Goal: Transaction & Acquisition: Book appointment/travel/reservation

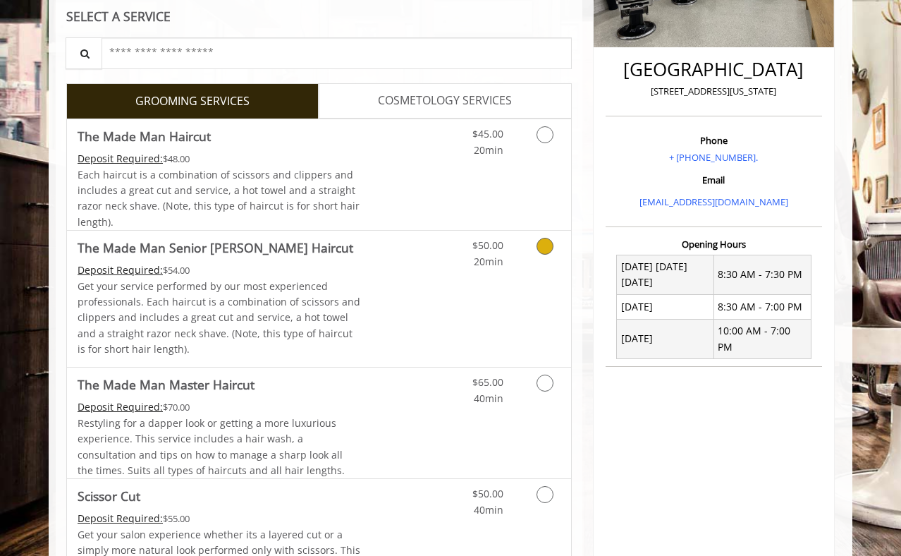
scroll to position [320, 0]
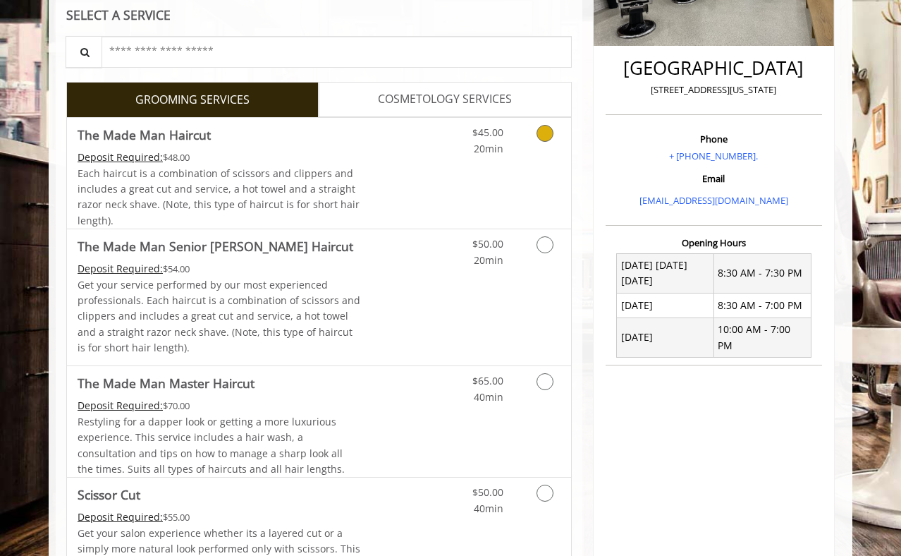
click at [549, 131] on icon "Grooming services" at bounding box center [545, 133] width 17 height 17
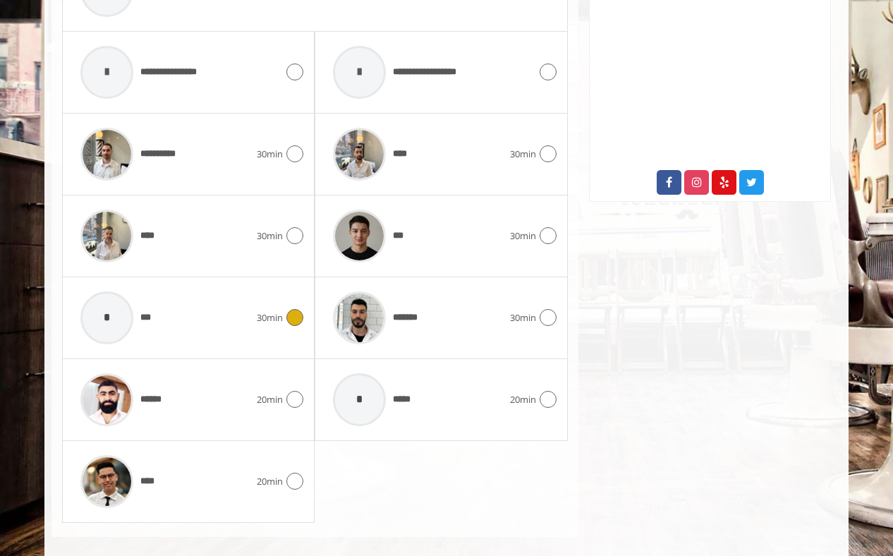
scroll to position [714, 0]
click at [544, 317] on icon at bounding box center [548, 318] width 17 height 17
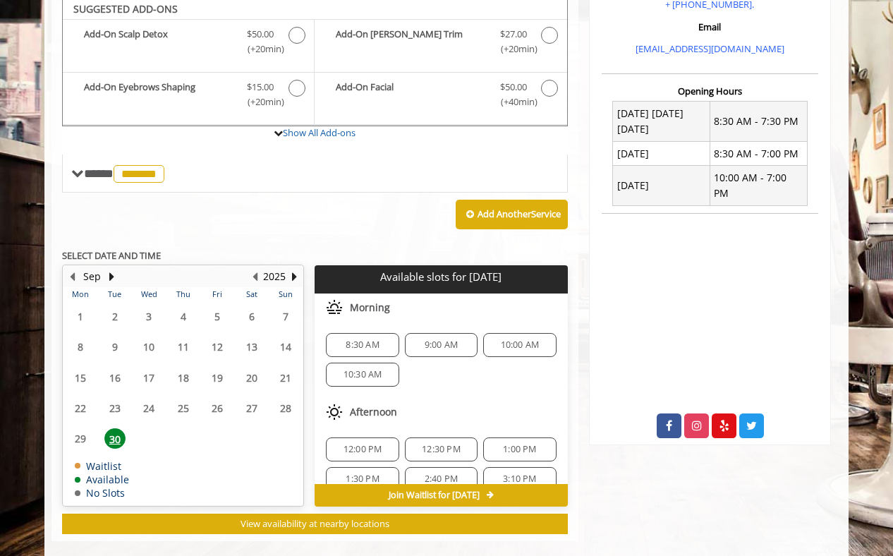
scroll to position [468, 0]
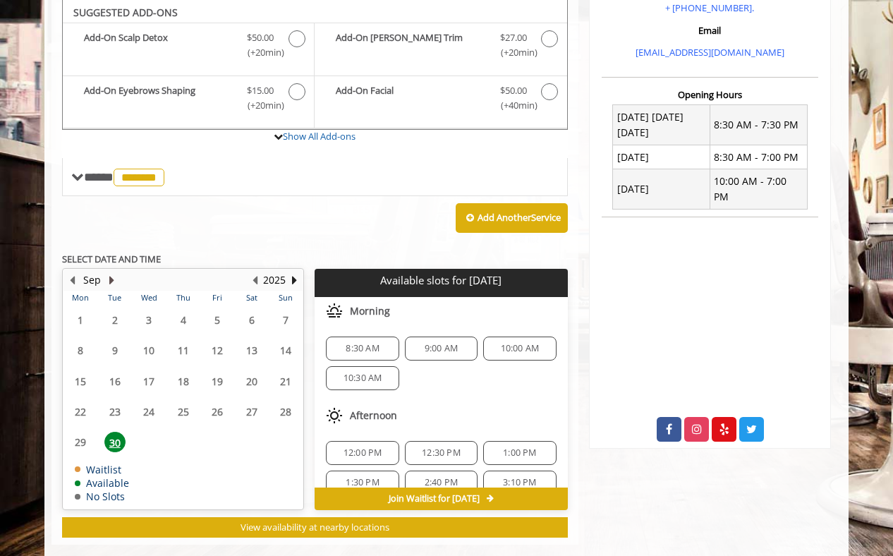
click at [108, 278] on button "Next Month" at bounding box center [111, 280] width 11 height 16
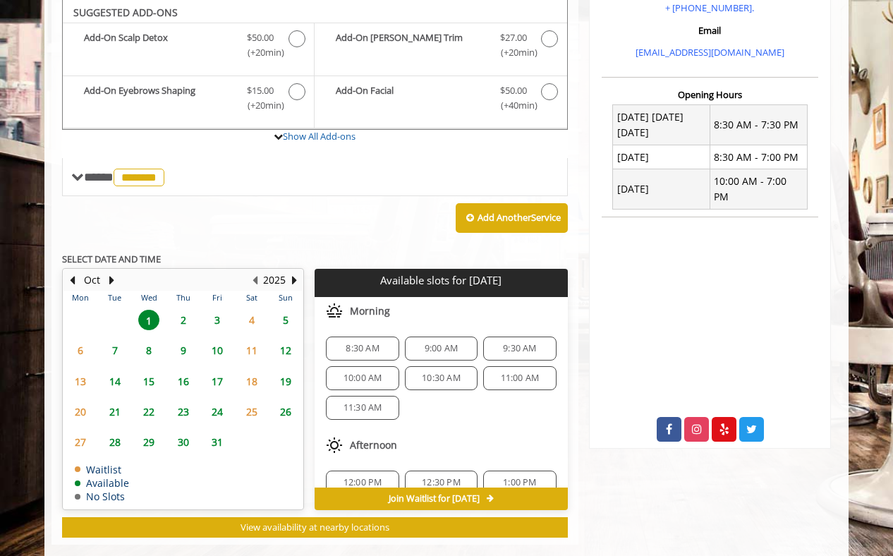
click at [83, 382] on span "13" at bounding box center [80, 381] width 21 height 20
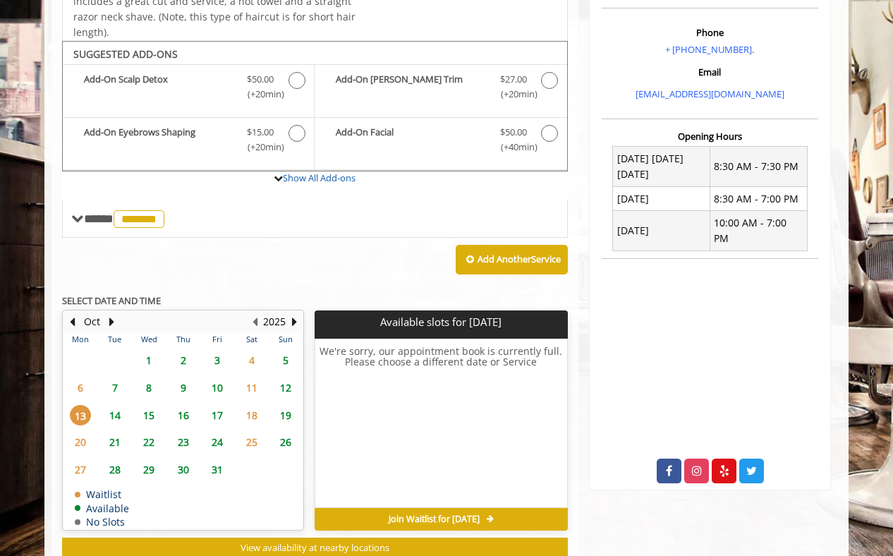
scroll to position [424, 0]
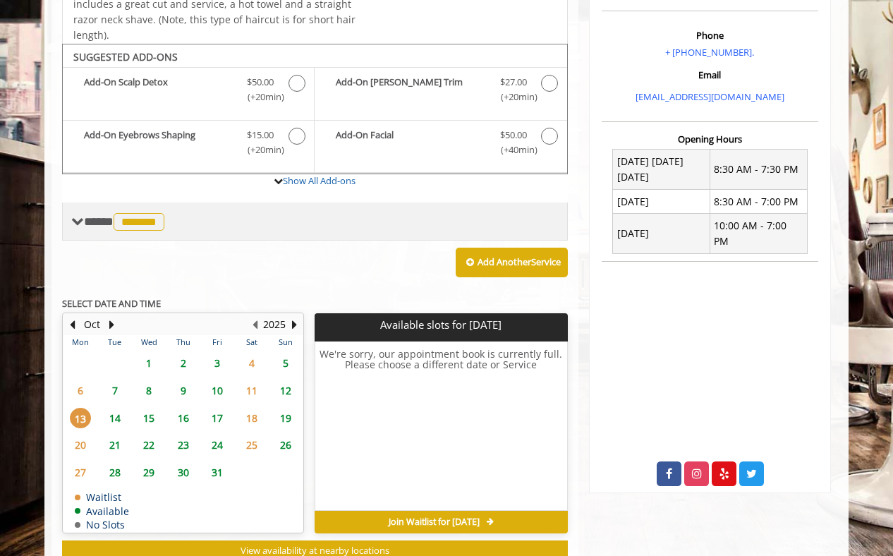
click at [164, 217] on span "*******" at bounding box center [139, 222] width 51 height 18
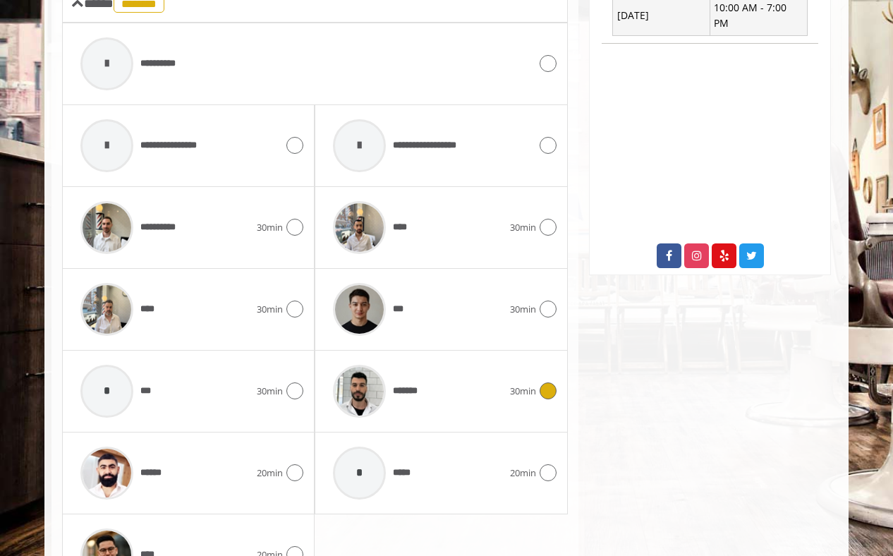
scroll to position [655, 0]
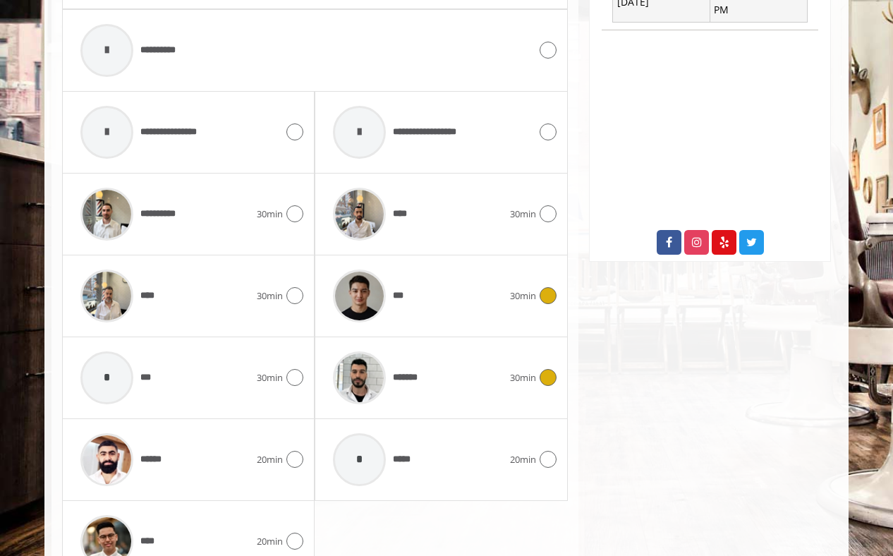
click at [549, 297] on icon at bounding box center [548, 295] width 17 height 17
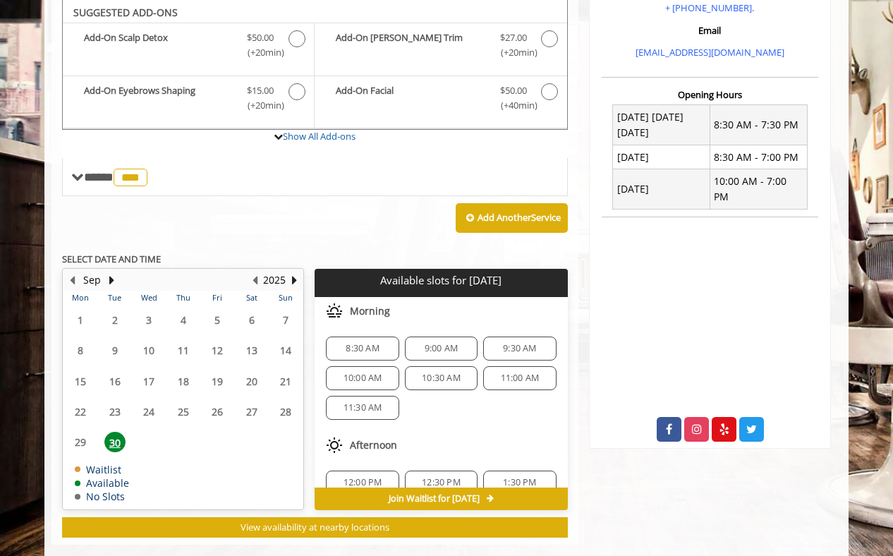
scroll to position [492, 0]
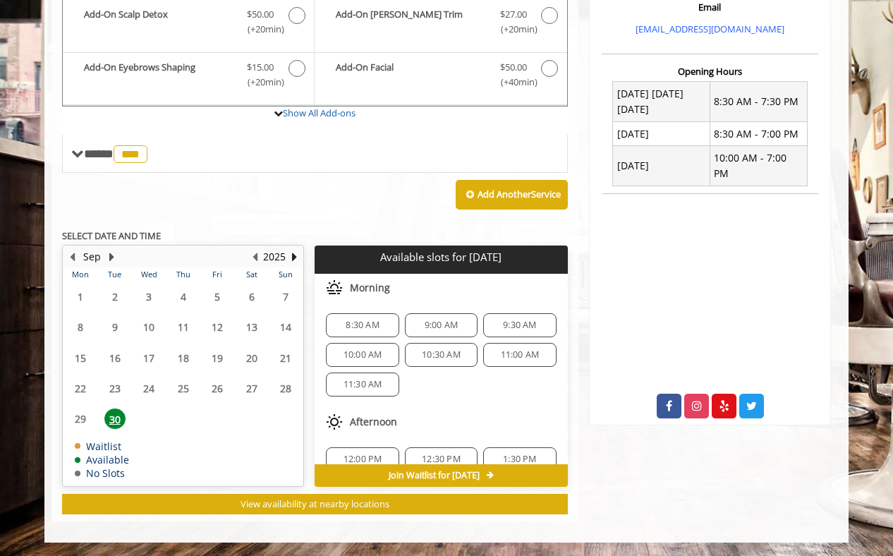
click at [113, 255] on button "Next Month" at bounding box center [111, 257] width 11 height 16
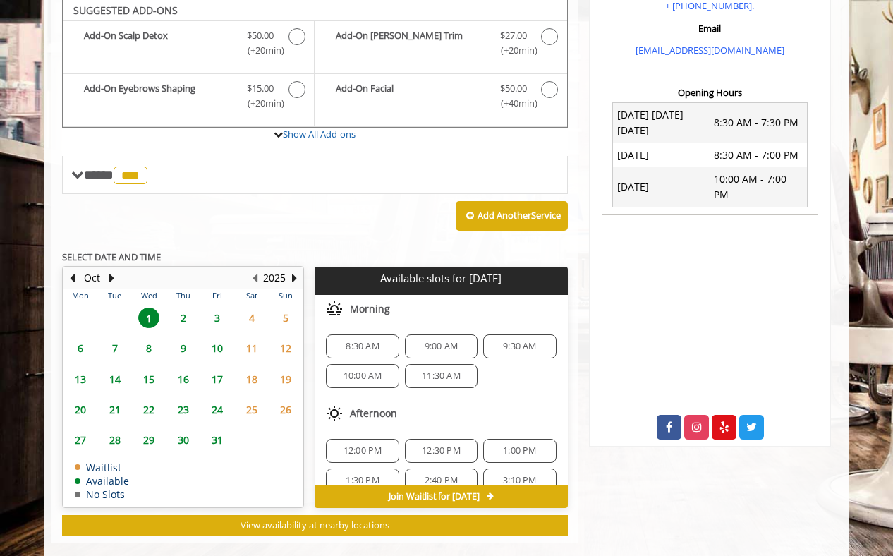
scroll to position [468, 0]
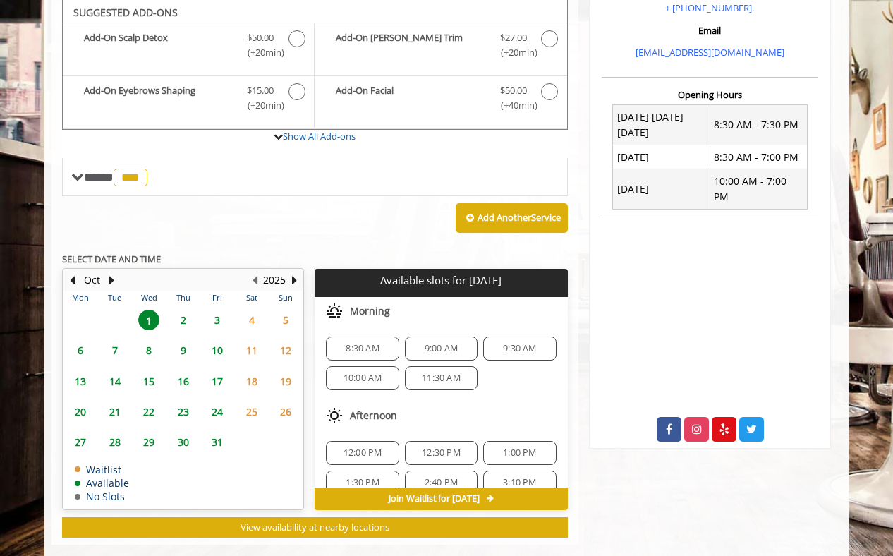
click at [81, 379] on span "13" at bounding box center [80, 381] width 21 height 20
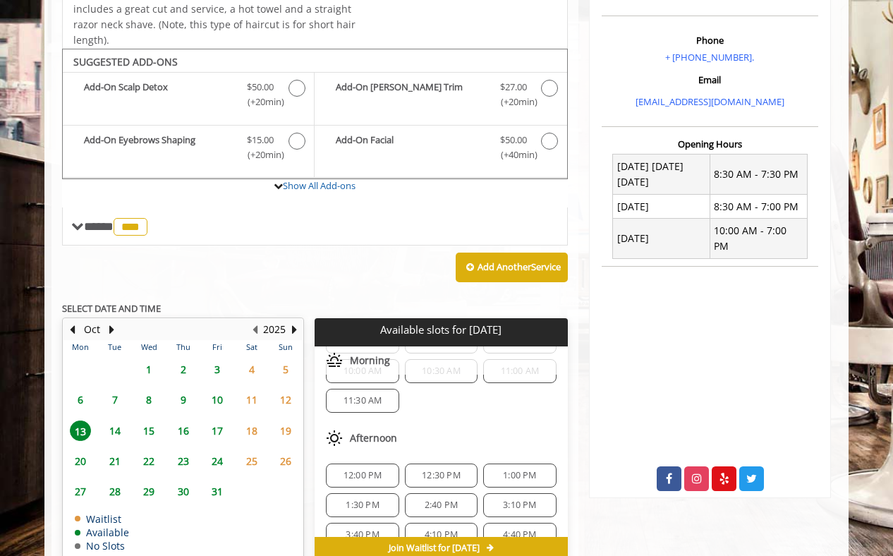
scroll to position [47, 0]
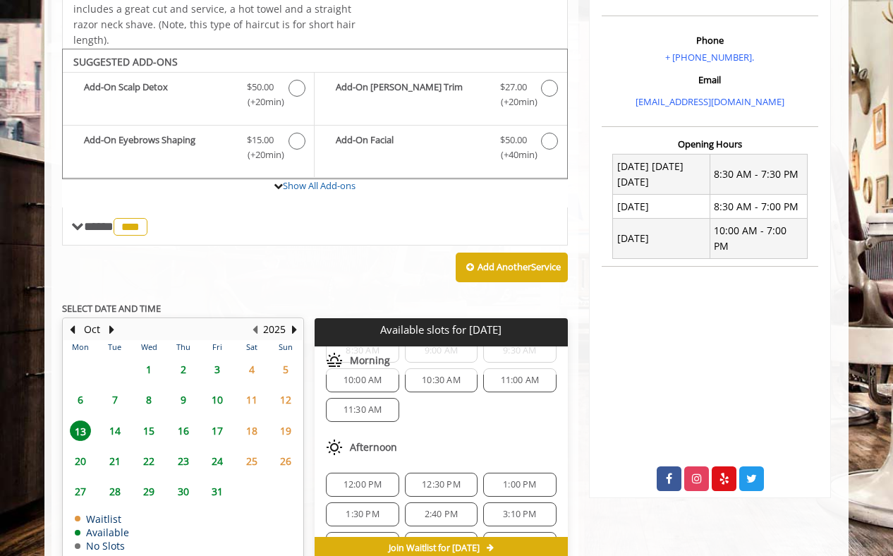
click at [365, 410] on span "11:30 AM" at bounding box center [362, 409] width 39 height 11
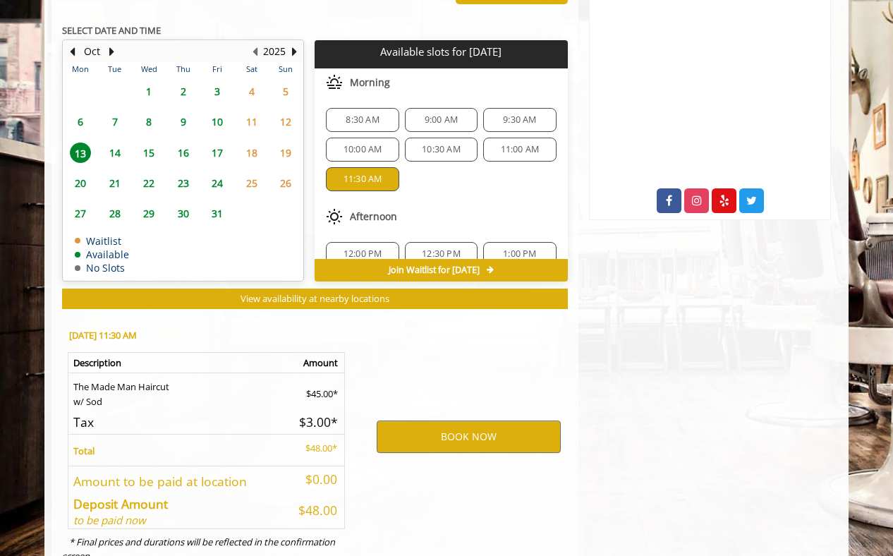
scroll to position [746, 0]
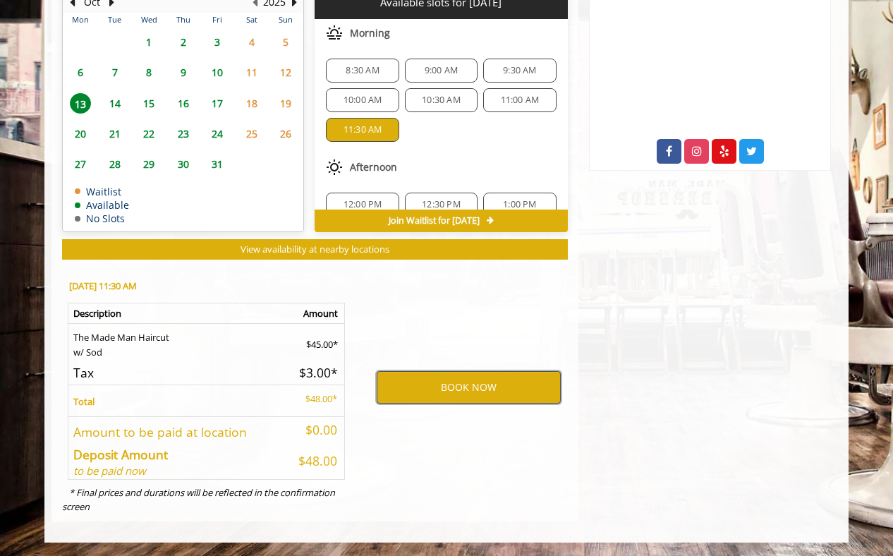
click at [478, 378] on button "BOOK NOW" at bounding box center [469, 387] width 184 height 32
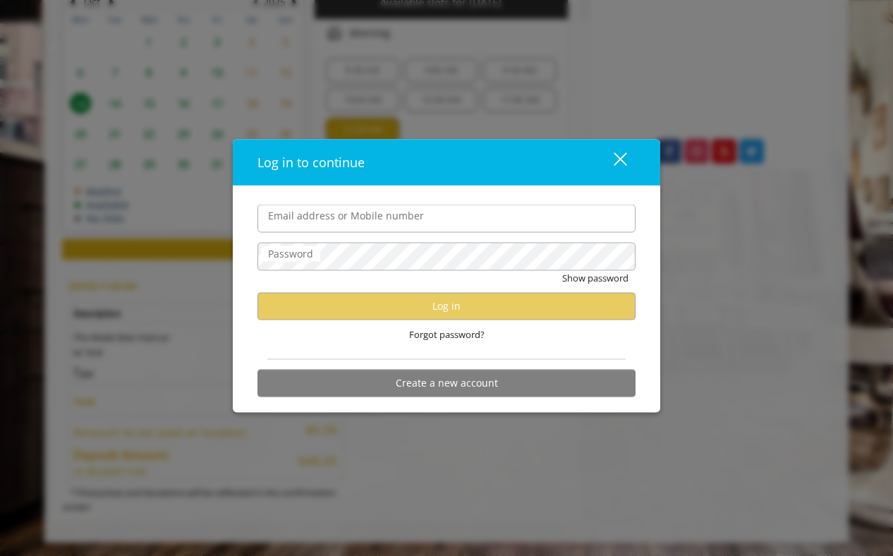
type input "**********"
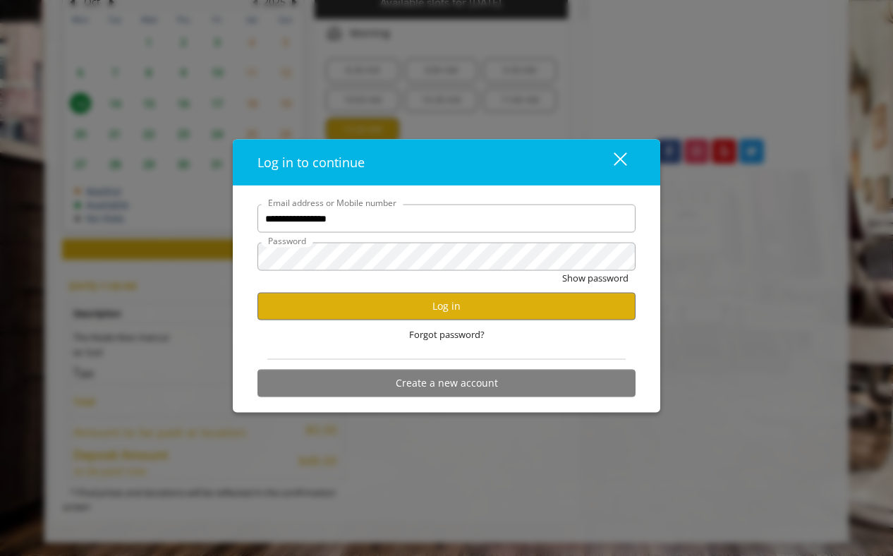
scroll to position [0, 0]
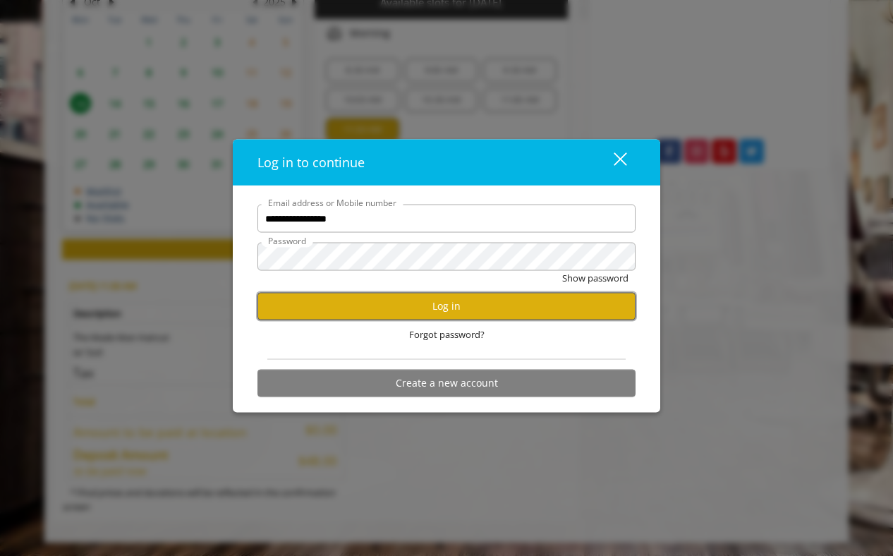
click at [458, 305] on button "Log in" at bounding box center [446, 306] width 378 height 28
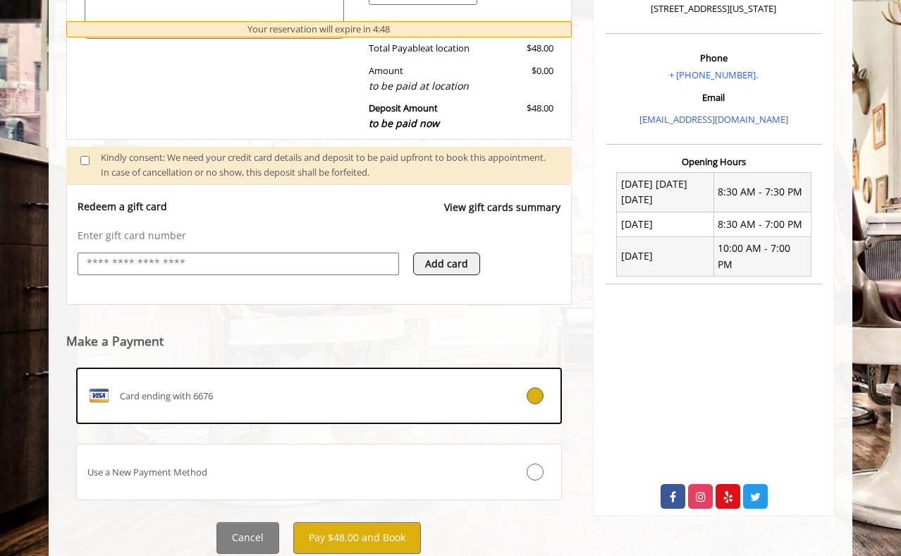
scroll to position [449, 0]
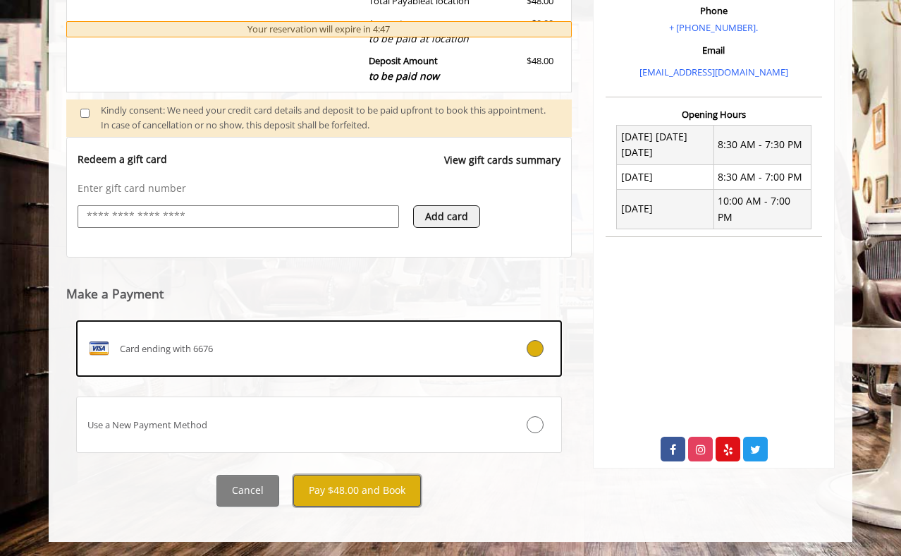
click at [379, 494] on button "Pay $48.00 and Book" at bounding box center [357, 491] width 128 height 32
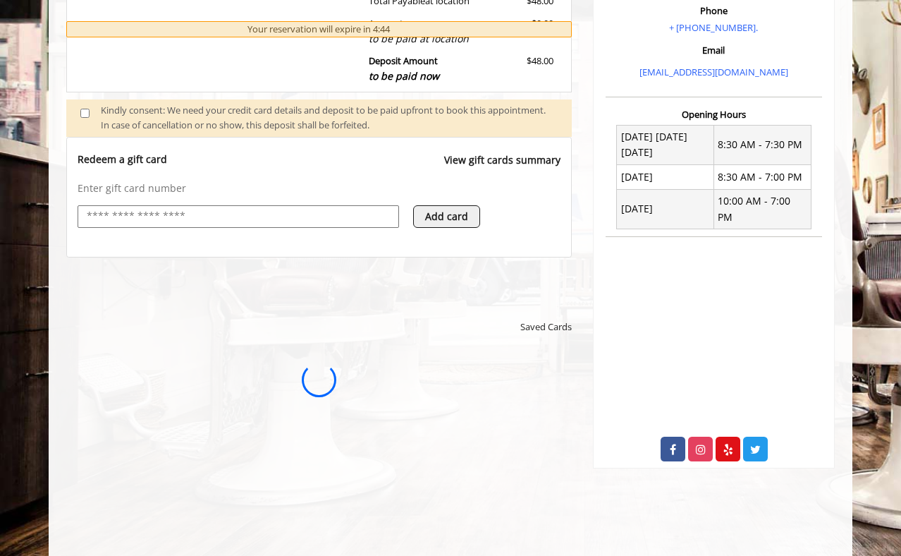
scroll to position [0, 0]
